Goal: Use online tool/utility: Utilize a website feature to perform a specific function

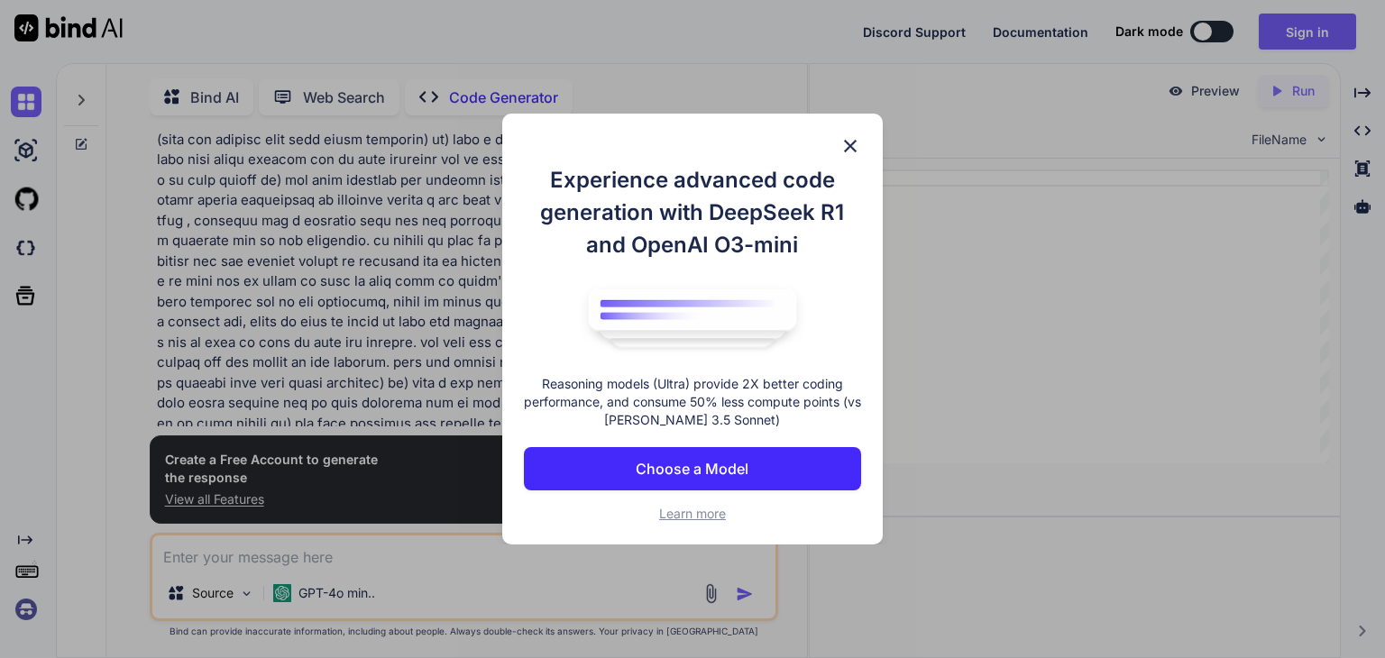
scroll to position [6, 0]
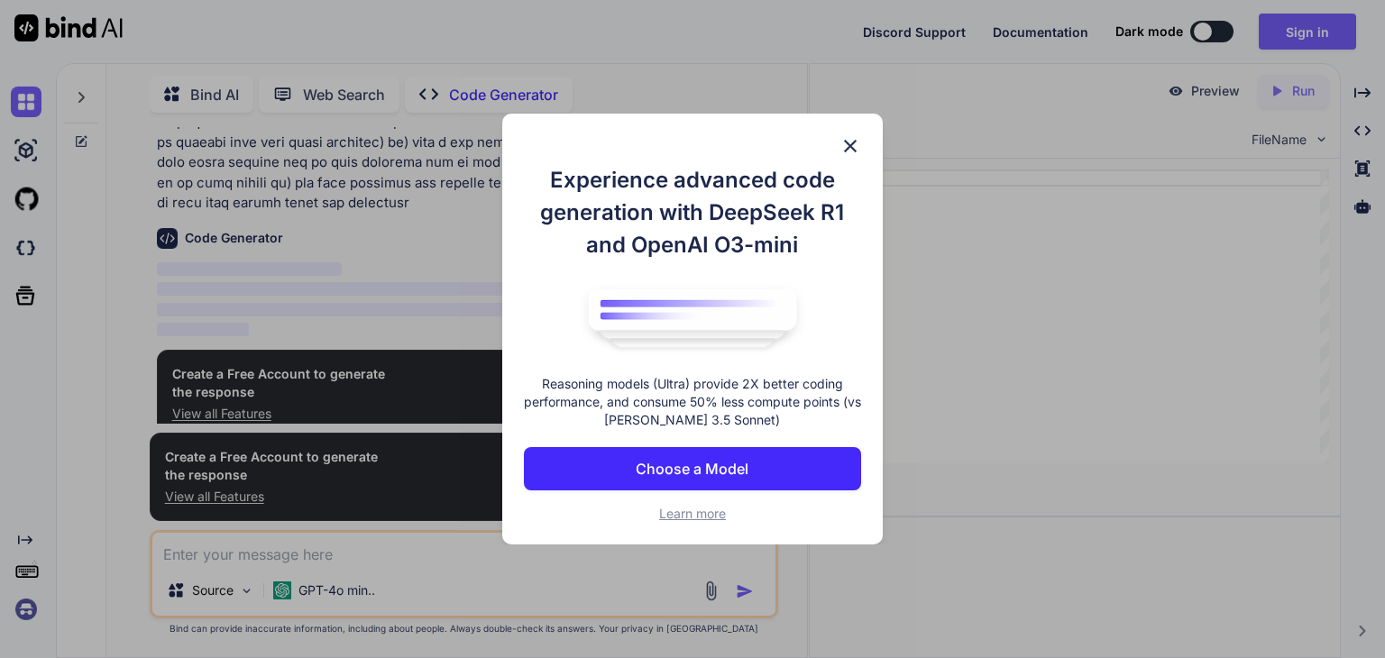
click at [849, 144] on img at bounding box center [850, 146] width 22 height 22
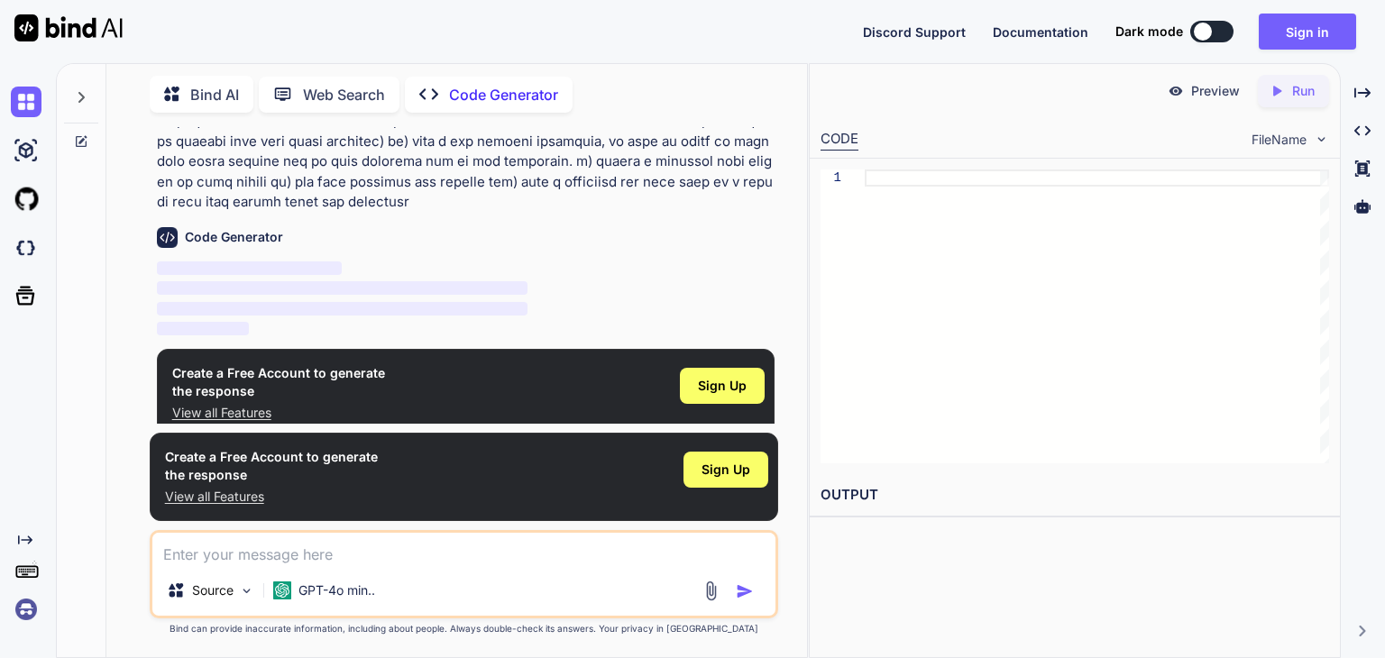
click at [524, 259] on p "‌" at bounding box center [466, 269] width 618 height 21
click at [617, 259] on p "‌" at bounding box center [466, 269] width 618 height 21
click at [359, 84] on p "Web Search" at bounding box center [344, 95] width 82 height 22
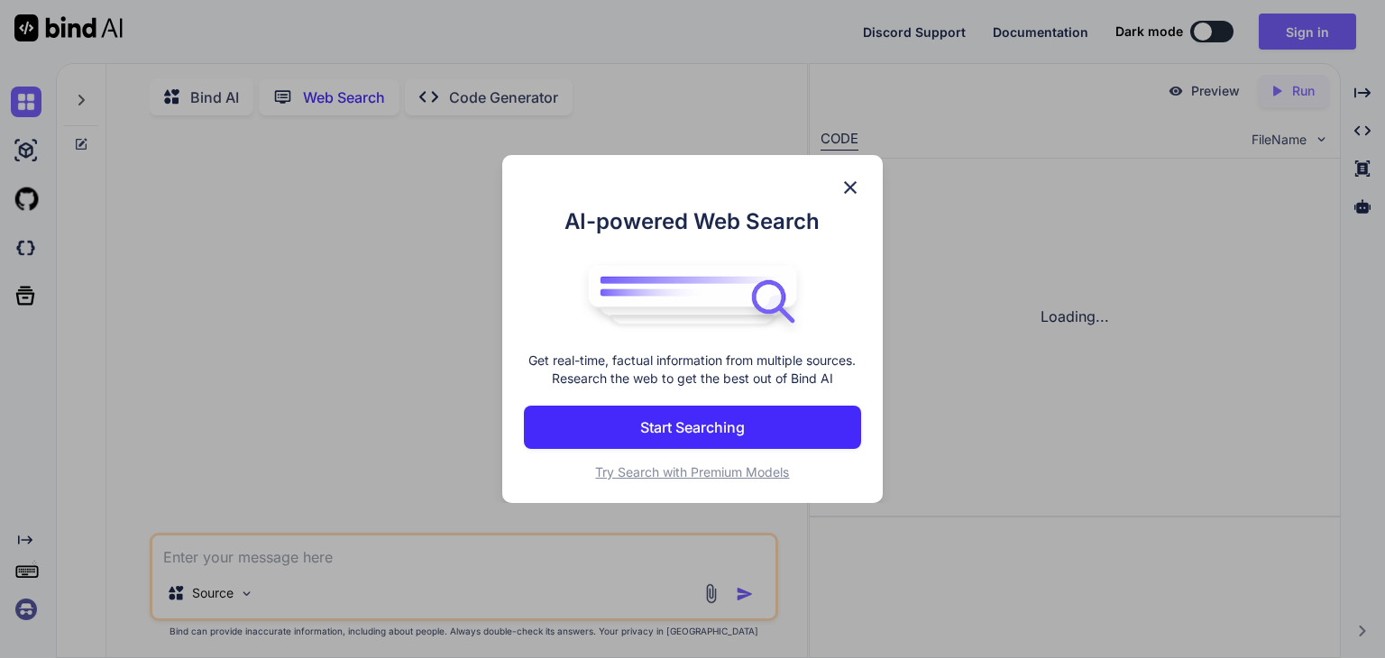
scroll to position [6, 0]
click at [843, 174] on div "AI-powered Web Search Get real-time, factual information from multiple sources.…" at bounding box center [692, 329] width 380 height 348
click at [550, 92] on div "AI-powered Web Search Get real-time, factual information from multiple sources.…" at bounding box center [692, 329] width 1385 height 658
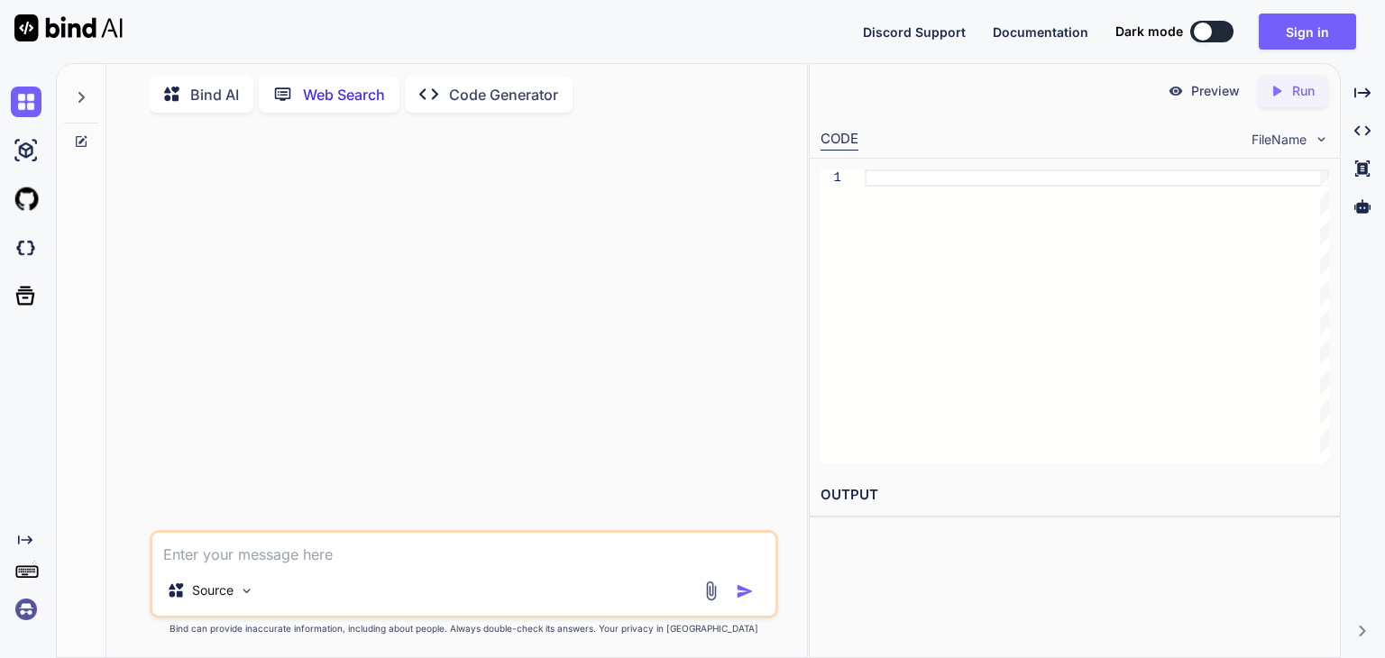
click at [454, 97] on p "Code Generator" at bounding box center [503, 95] width 109 height 22
click at [460, 91] on p "Code Generator" at bounding box center [503, 95] width 109 height 22
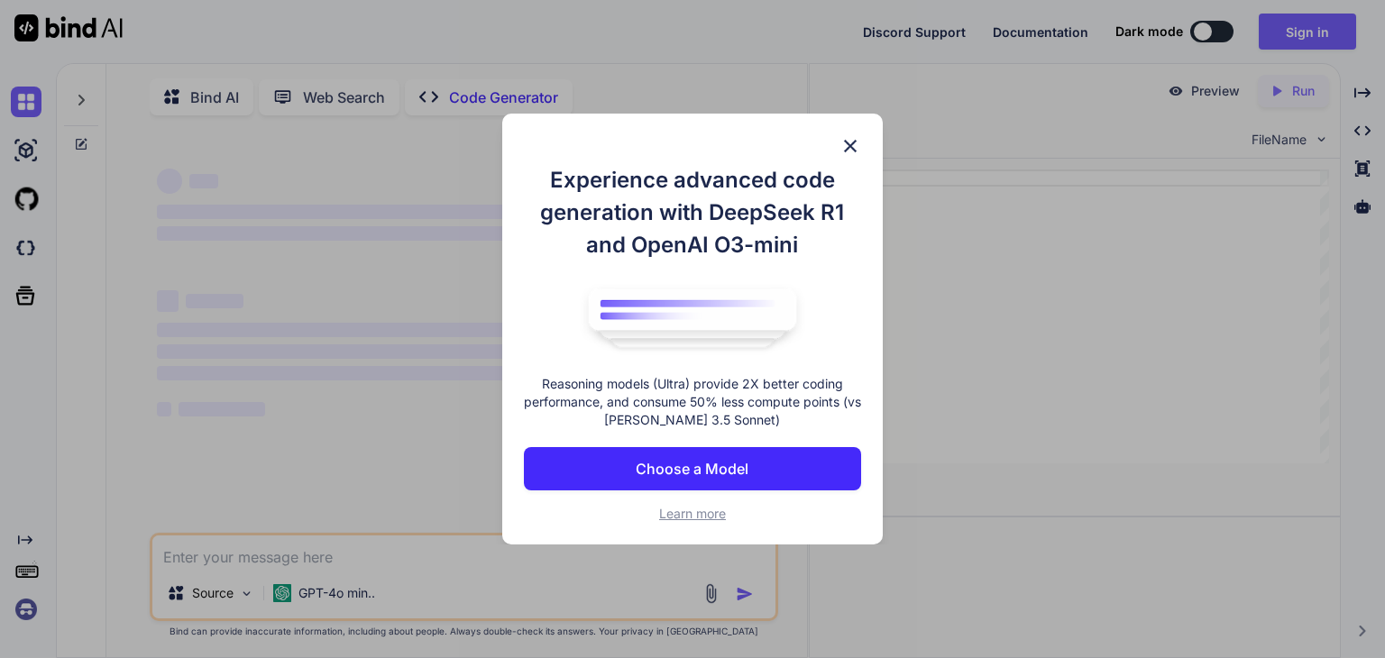
type textarea "x"
click at [849, 135] on img at bounding box center [850, 146] width 22 height 22
